Goal: Navigation & Orientation: Find specific page/section

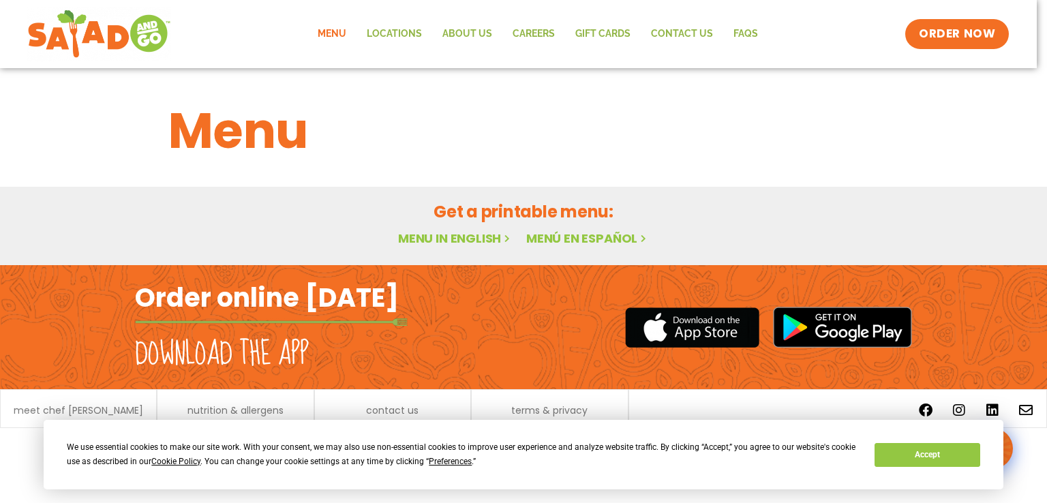
click at [337, 33] on link "Menu" at bounding box center [331, 33] width 49 height 31
